Goal: Task Accomplishment & Management: Manage account settings

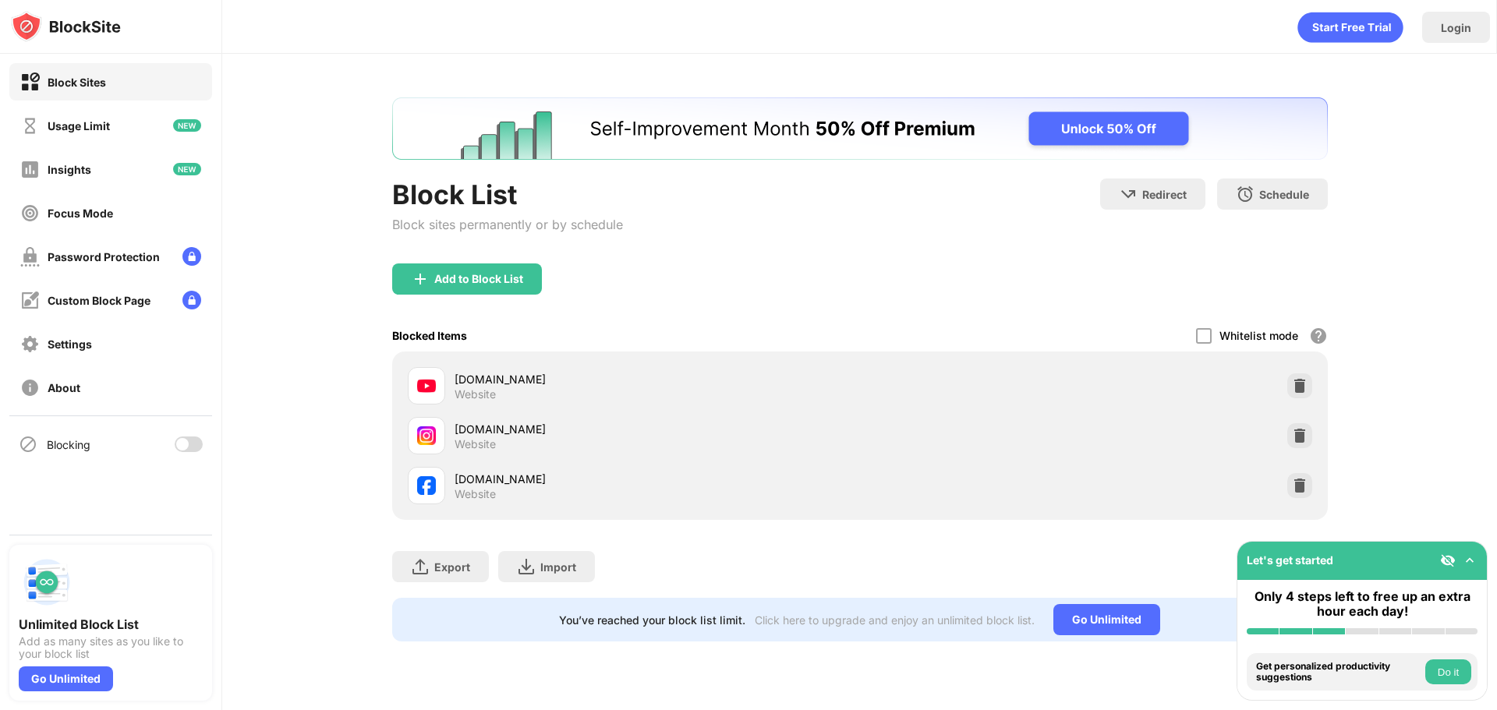
drag, startPoint x: 191, startPoint y: 441, endPoint x: 225, endPoint y: 289, distance: 155.1
click at [191, 441] on div at bounding box center [189, 445] width 28 height 16
click at [192, 436] on div "Blocking" at bounding box center [110, 444] width 203 height 37
click at [190, 443] on div at bounding box center [195, 444] width 12 height 12
click at [181, 447] on div at bounding box center [182, 444] width 12 height 12
